Goal: Information Seeking & Learning: Learn about a topic

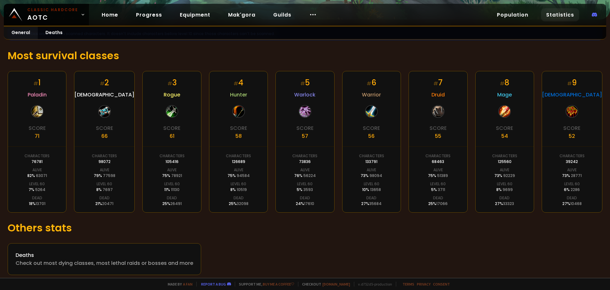
scroll to position [97, 0]
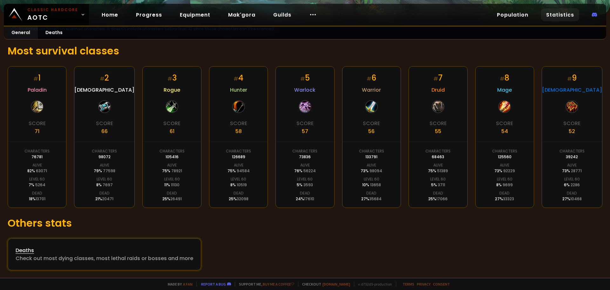
click at [58, 260] on div "Check out most dying classes, most lethal raids or bosses and more" at bounding box center [105, 258] width 178 height 8
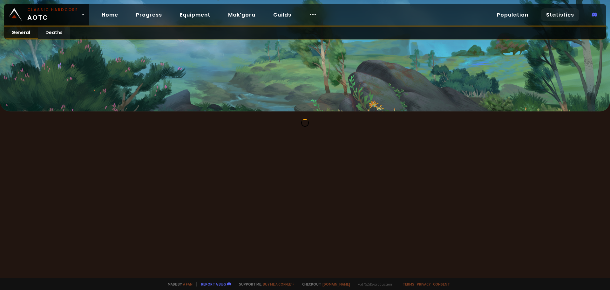
click at [26, 34] on link "General" at bounding box center [21, 33] width 34 height 12
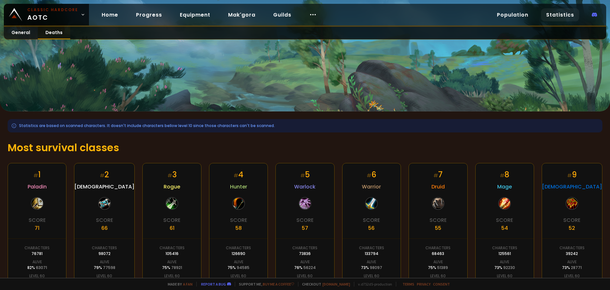
click at [53, 31] on link "Deaths" at bounding box center [54, 33] width 32 height 12
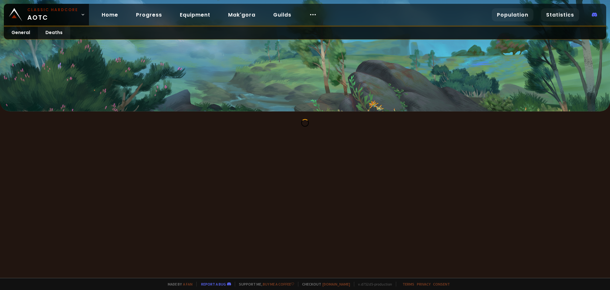
click at [528, 10] on link "Population" at bounding box center [513, 14] width 42 height 13
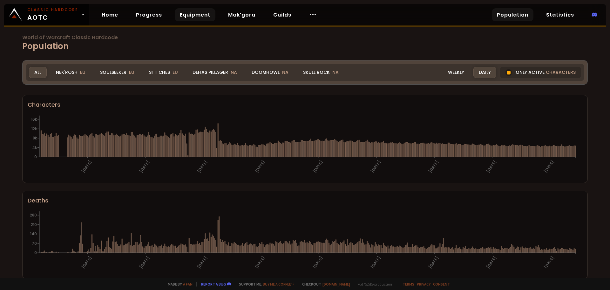
click at [185, 15] on link "Equipment" at bounding box center [195, 14] width 41 height 13
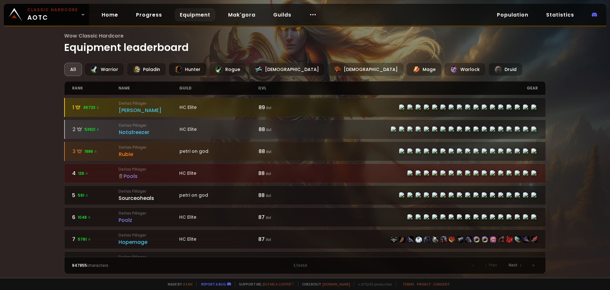
click at [197, 64] on div "Hunter" at bounding box center [188, 69] width 38 height 13
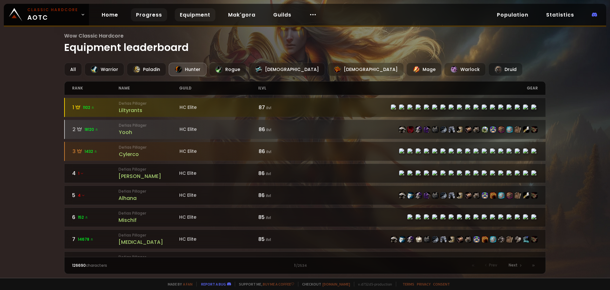
click at [146, 18] on link "Progress" at bounding box center [149, 14] width 36 height 13
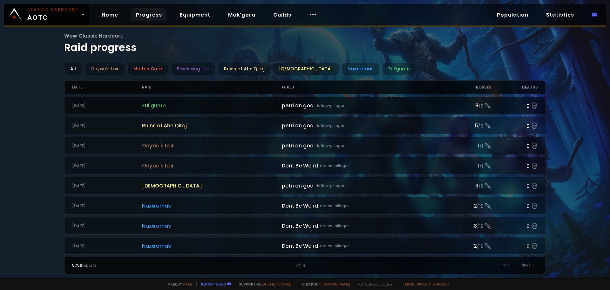
click at [372, 103] on div "petri on god defias-pillager" at bounding box center [363, 105] width 163 height 8
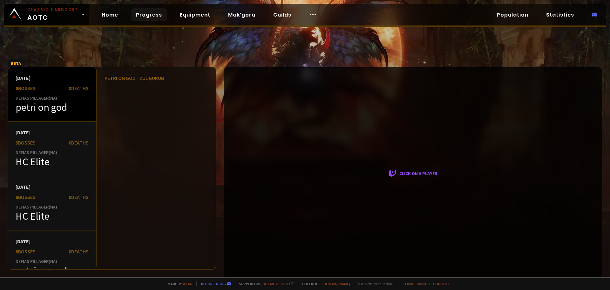
click at [68, 106] on div "petri on god" at bounding box center [52, 107] width 73 height 13
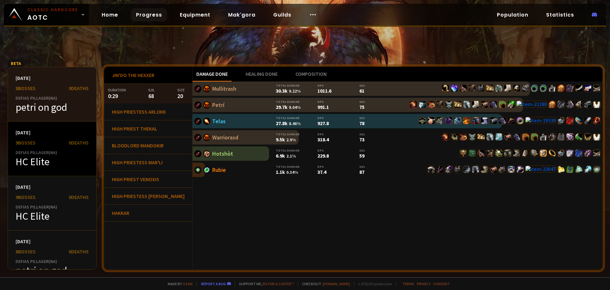
click at [58, 157] on div "HC Elite" at bounding box center [52, 161] width 73 height 13
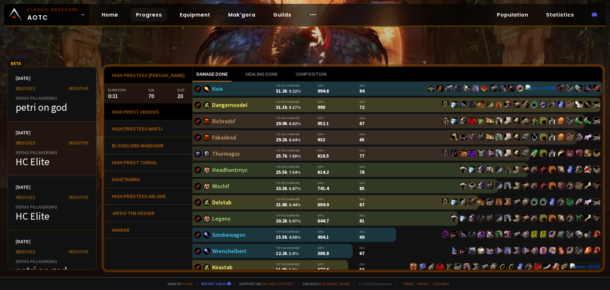
click at [152, 119] on div "High Priest Venoxis" at bounding box center [148, 111] width 88 height 17
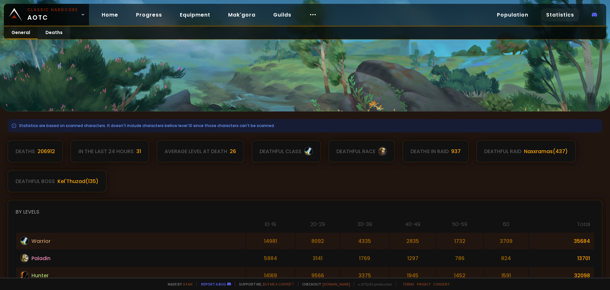
click at [16, 36] on link "General" at bounding box center [21, 33] width 34 height 12
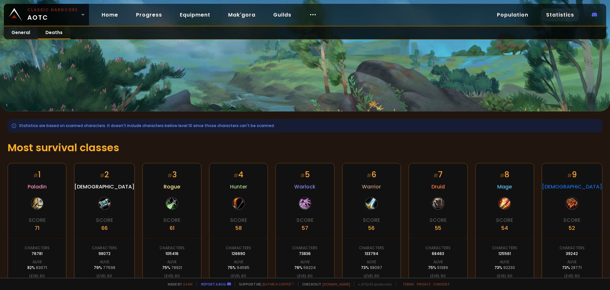
click at [45, 30] on link "Deaths" at bounding box center [54, 33] width 32 height 12
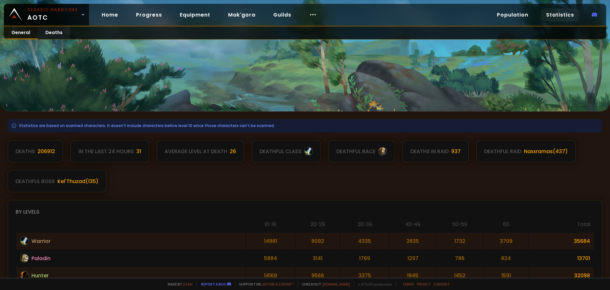
click at [19, 37] on link "General" at bounding box center [21, 33] width 34 height 12
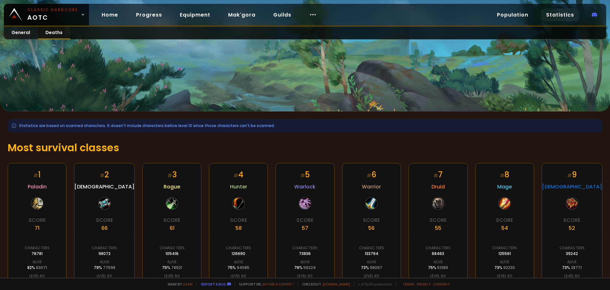
click at [45, 30] on link "Deaths" at bounding box center [54, 33] width 32 height 12
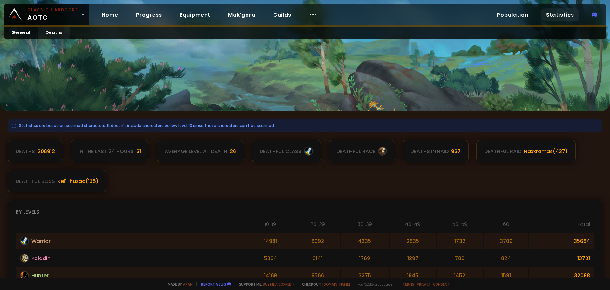
click at [310, 154] on div at bounding box center [308, 151] width 9 height 9
click at [382, 148] on div at bounding box center [382, 151] width 9 height 9
click at [434, 147] on div "Deaths in raid" at bounding box center [430, 151] width 38 height 8
click at [499, 144] on div "deathful raid Naxxramas ( 437 )" at bounding box center [525, 151] width 99 height 22
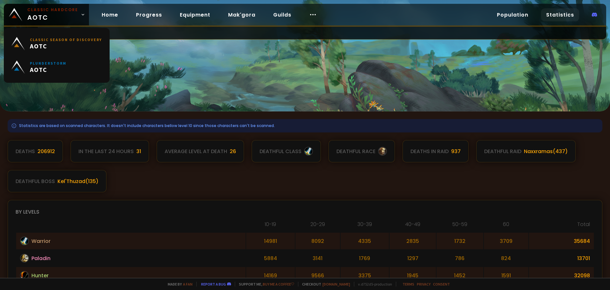
click at [113, 52] on div at bounding box center [305, 55] width 610 height 111
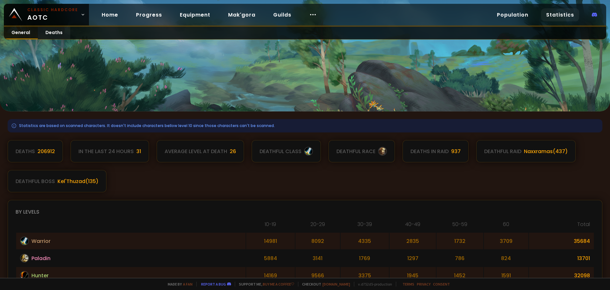
click at [25, 38] on link "General" at bounding box center [21, 33] width 34 height 12
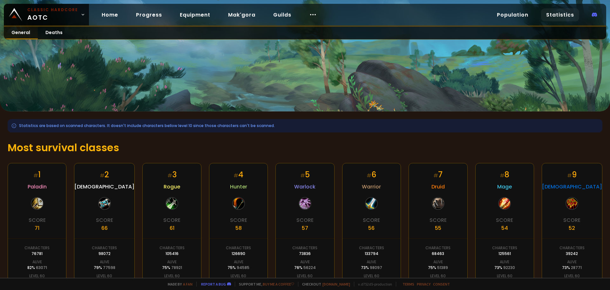
click at [21, 29] on link "General" at bounding box center [21, 33] width 34 height 12
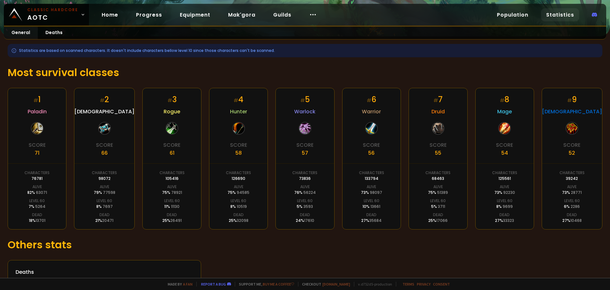
scroll to position [97, 0]
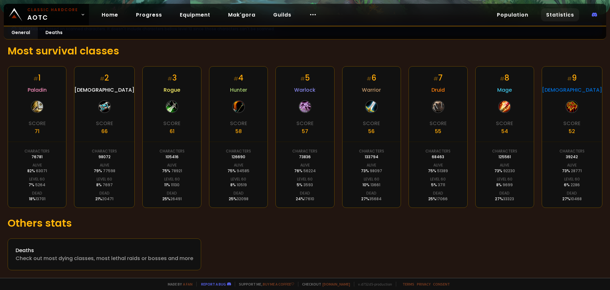
click at [175, 177] on div "Level 60" at bounding box center [172, 179] width 16 height 6
click at [176, 185] on span "11130" at bounding box center [175, 184] width 9 height 5
click at [175, 186] on span "11130" at bounding box center [175, 184] width 9 height 5
click at [177, 199] on span "26491" at bounding box center [175, 198] width 11 height 5
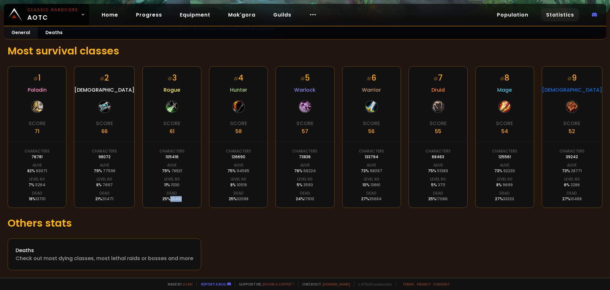
click at [177, 199] on span "26491" at bounding box center [175, 198] width 11 height 5
click at [190, 202] on div "# 3 Rogue Score 61 Characters 105416 Alive 75 % 78921 Level 60 11 % 11130 Dead …" at bounding box center [171, 136] width 59 height 141
click at [102, 132] on div "66" at bounding box center [104, 131] width 6 height 8
